Goal: Task Accomplishment & Management: Manage account settings

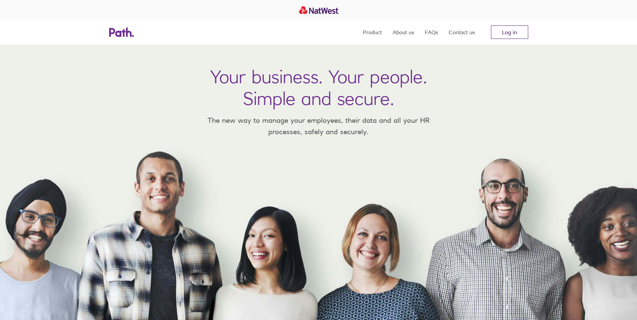
click at [511, 32] on link "Log in" at bounding box center [509, 32] width 37 height 13
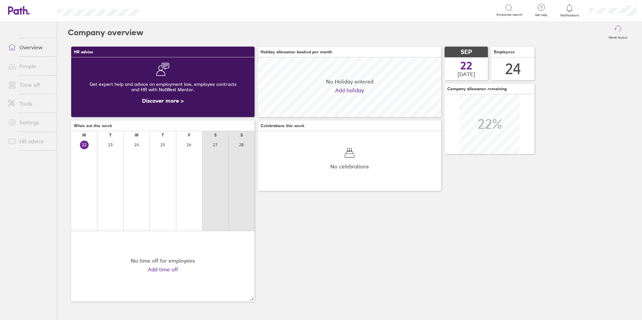
scroll to position [60, 183]
click at [32, 88] on link "Time off" at bounding box center [30, 84] width 54 height 13
